Goal: Information Seeking & Learning: Understand process/instructions

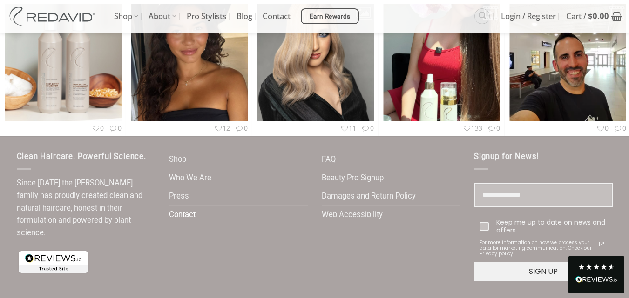
click at [195, 213] on link "Contact" at bounding box center [182, 215] width 27 height 18
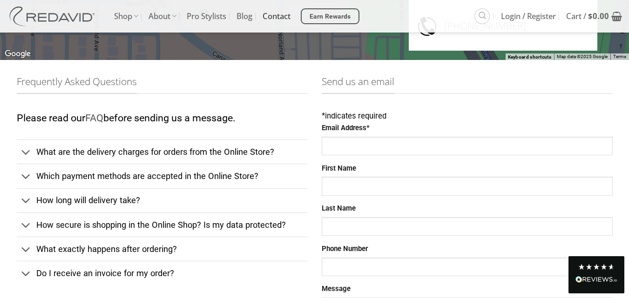
scroll to position [219, 0]
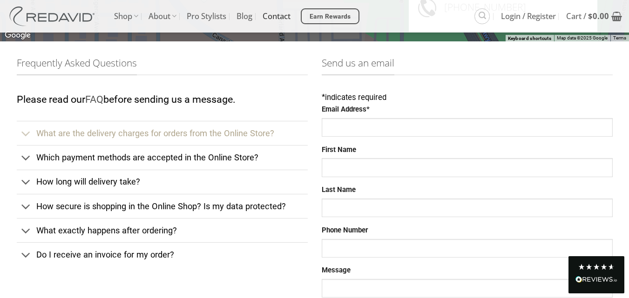
click at [105, 134] on span "What are the delivery charges for orders from the Online Store?" at bounding box center [155, 133] width 238 height 10
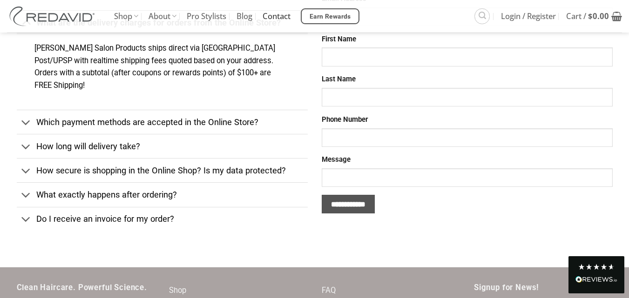
scroll to position [331, 0]
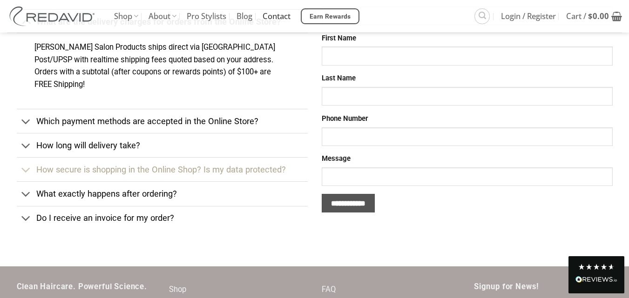
click at [108, 177] on link "How secure is shopping in the Online Shop? Is my data protected?" at bounding box center [162, 169] width 291 height 24
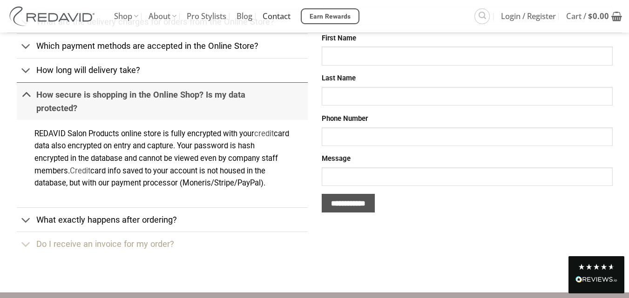
click at [68, 251] on link "Do I receive an invoice for my order?" at bounding box center [162, 244] width 291 height 24
